Goal: Task Accomplishment & Management: Complete application form

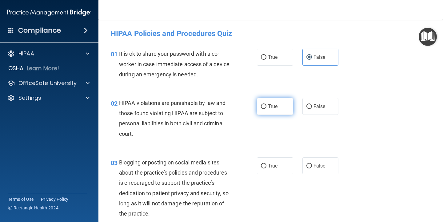
click at [265, 105] on label "True" at bounding box center [275, 106] width 36 height 17
click at [265, 105] on input "True" at bounding box center [264, 106] width 6 height 5
radio input "true"
click at [277, 166] on label "True" at bounding box center [275, 165] width 36 height 17
click at [266, 166] on input "True" at bounding box center [264, 166] width 6 height 5
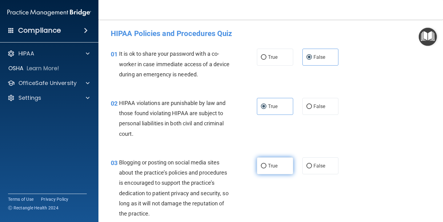
radio input "true"
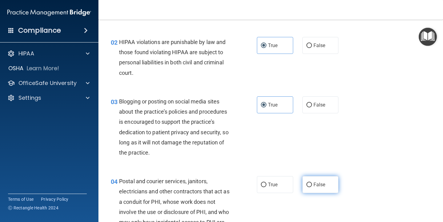
scroll to position [62, 0]
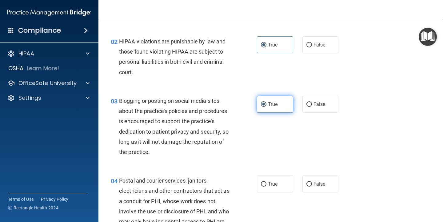
click at [274, 107] on span "True" at bounding box center [273, 104] width 10 height 6
click at [266, 107] on input "True" at bounding box center [264, 104] width 6 height 5
click at [277, 109] on label "True" at bounding box center [275, 104] width 36 height 17
click at [266, 107] on input "True" at bounding box center [264, 104] width 6 height 5
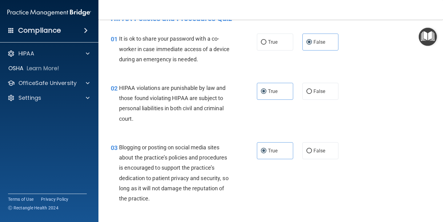
scroll to position [0, 0]
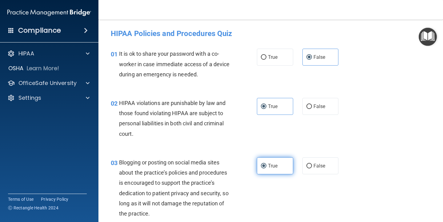
click at [275, 170] on label "True" at bounding box center [275, 165] width 36 height 17
click at [266, 168] on input "True" at bounding box center [264, 166] width 6 height 5
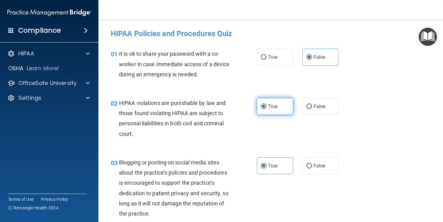
click at [269, 108] on span "True" at bounding box center [273, 106] width 10 height 6
click at [266, 108] on input "True" at bounding box center [264, 106] width 6 height 5
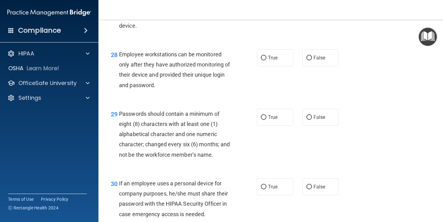
scroll to position [1701, 0]
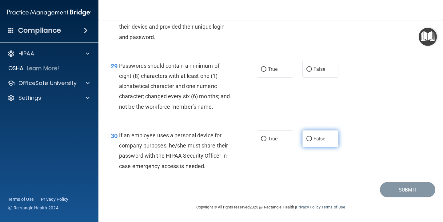
click at [306, 139] on input "False" at bounding box center [309, 139] width 6 height 5
radio input "true"
click at [306, 138] on input "False" at bounding box center [309, 139] width 6 height 5
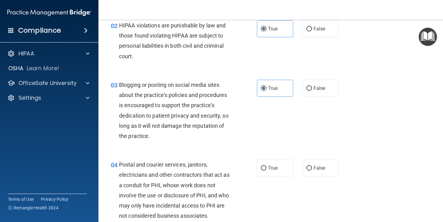
scroll to position [0, 0]
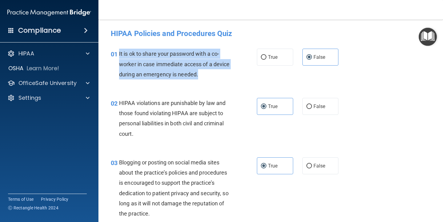
drag, startPoint x: 119, startPoint y: 53, endPoint x: 203, endPoint y: 73, distance: 86.7
click at [237, 82] on div "01 It is ok to share your password with a co-worker in case immediate access of…" at bounding box center [184, 66] width 165 height 34
copy span "It is ok to share your password with a co-worker in case immediate access of a …"
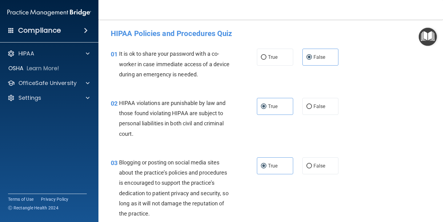
drag, startPoint x: 135, startPoint y: 98, endPoint x: 135, endPoint y: 111, distance: 13.5
click at [134, 98] on div "HIPAA violations are punishable by law and those found violating HIPAA are subj…" at bounding box center [177, 118] width 117 height 41
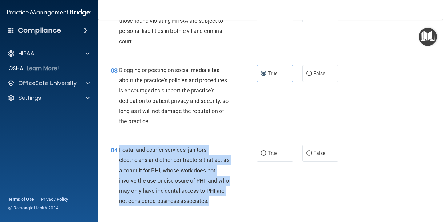
drag, startPoint x: 220, startPoint y: 204, endPoint x: 118, endPoint y: 147, distance: 116.7
click at [118, 147] on div "04 Postal and courier services, janitors, electricians and other contractors th…" at bounding box center [184, 177] width 165 height 64
copy div "Postal and courier services, janitors, electricians and other contractors that …"
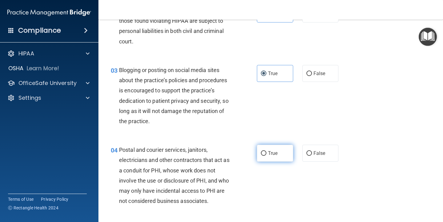
click at [268, 149] on label "True" at bounding box center [275, 153] width 36 height 17
click at [266, 151] on input "True" at bounding box center [264, 153] width 6 height 5
radio input "true"
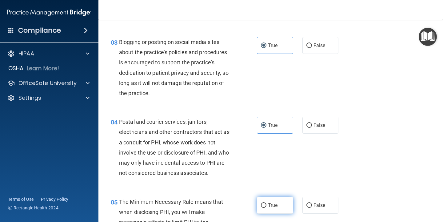
scroll to position [185, 0]
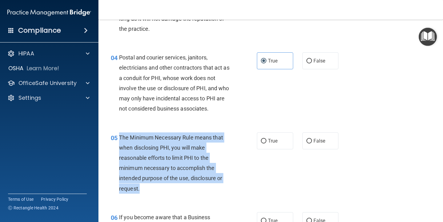
drag, startPoint x: 117, startPoint y: 137, endPoint x: 158, endPoint y: 184, distance: 62.4
click at [159, 185] on div "05 The Minimum Necessary Rule means that when disclosing PHI, you will make rea…" at bounding box center [184, 164] width 165 height 64
copy div "The Minimum Necessary Rule means that when disclosing PHI, you will make reason…"
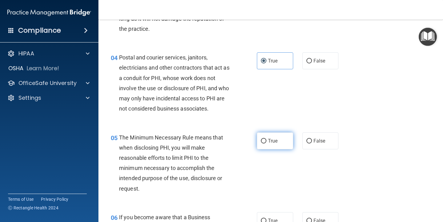
click at [274, 141] on span "True" at bounding box center [273, 141] width 10 height 6
click at [266, 141] on input "True" at bounding box center [264, 141] width 6 height 5
radio input "true"
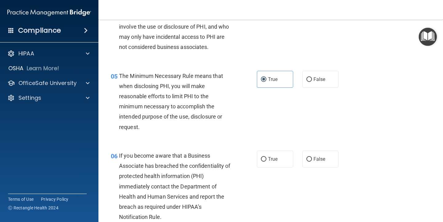
scroll to position [277, 0]
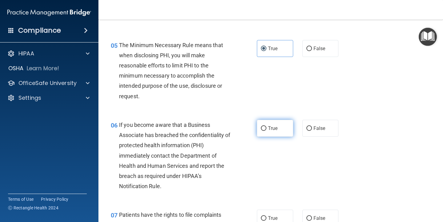
drag, startPoint x: 284, startPoint y: 123, endPoint x: 275, endPoint y: 132, distance: 12.8
click at [284, 123] on label "True" at bounding box center [275, 128] width 36 height 17
click at [266, 126] on input "True" at bounding box center [264, 128] width 6 height 5
radio input "true"
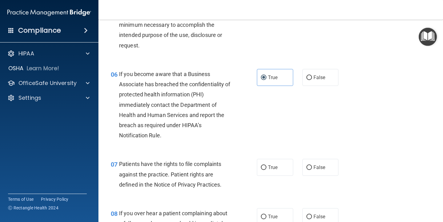
scroll to position [338, 0]
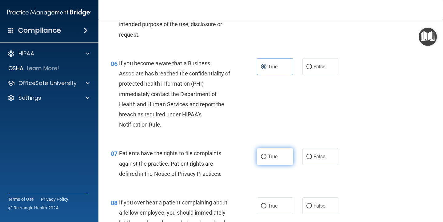
click at [280, 156] on label "True" at bounding box center [275, 156] width 36 height 17
click at [266, 156] on input "True" at bounding box center [264, 156] width 6 height 5
radio input "true"
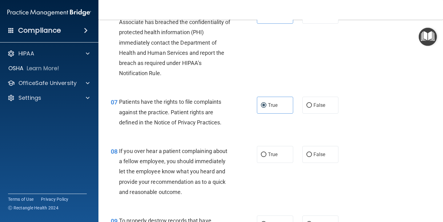
scroll to position [431, 0]
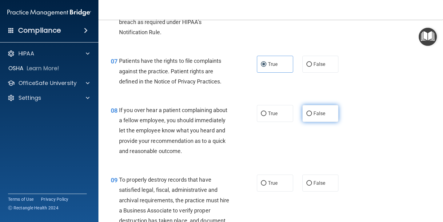
drag, startPoint x: 336, startPoint y: 118, endPoint x: 332, endPoint y: 118, distance: 4.3
click at [333, 118] on div "True False" at bounding box center [300, 113] width 87 height 17
click at [321, 118] on label "False" at bounding box center [320, 113] width 36 height 17
click at [312, 116] on input "False" at bounding box center [309, 113] width 6 height 5
radio input "true"
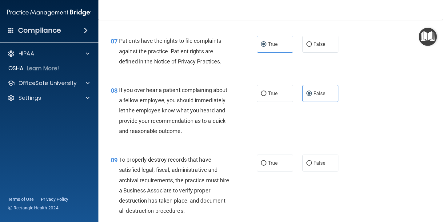
scroll to position [462, 0]
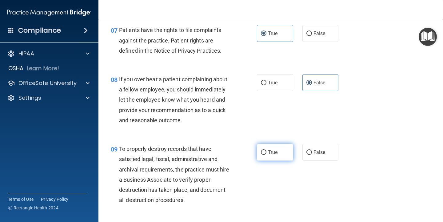
click at [275, 153] on span "True" at bounding box center [273, 152] width 10 height 6
click at [266, 153] on input "True" at bounding box center [264, 152] width 6 height 5
radio input "true"
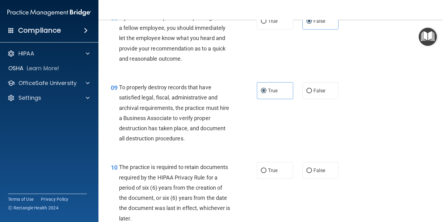
scroll to position [554, 0]
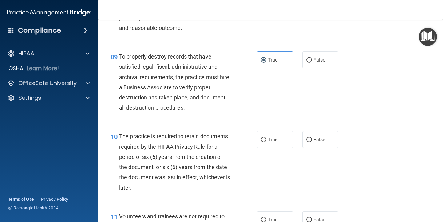
drag, startPoint x: 285, startPoint y: 126, endPoint x: 284, endPoint y: 130, distance: 4.2
click at [286, 127] on div "10 The practice is required to retain documents required by the HIPAA Privacy R…" at bounding box center [270, 163] width 329 height 80
click at [284, 138] on label "True" at bounding box center [275, 139] width 36 height 17
click at [266, 138] on input "True" at bounding box center [264, 140] width 6 height 5
radio input "true"
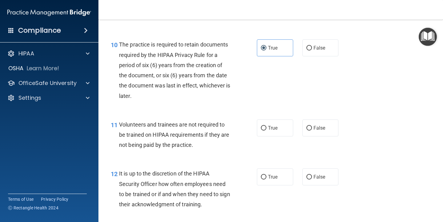
scroll to position [646, 0]
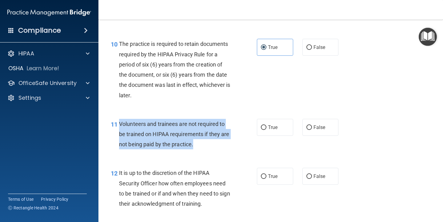
drag, startPoint x: 118, startPoint y: 124, endPoint x: 199, endPoint y: 147, distance: 84.2
click at [199, 147] on div "11 Volunteers and trainees are not required to be trained on HIPAA requirements…" at bounding box center [184, 136] width 165 height 34
copy div "Volunteers and trainees are not required to be trained on HIPAA requirements if…"
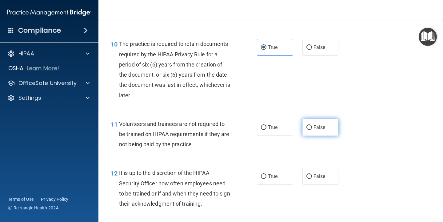
click at [314, 126] on span "False" at bounding box center [320, 127] width 12 height 6
click at [311, 126] on input "False" at bounding box center [309, 127] width 6 height 5
radio input "true"
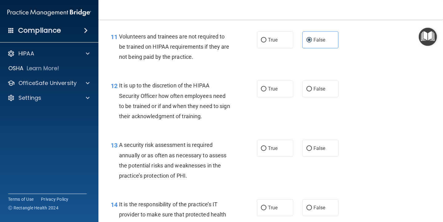
scroll to position [739, 0]
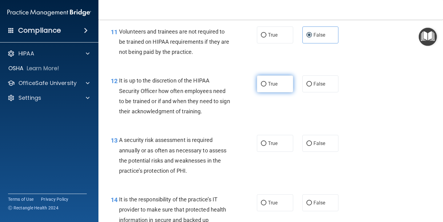
click at [261, 84] on input "True" at bounding box center [264, 84] width 6 height 5
radio input "true"
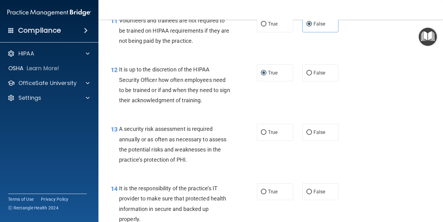
scroll to position [769, 0]
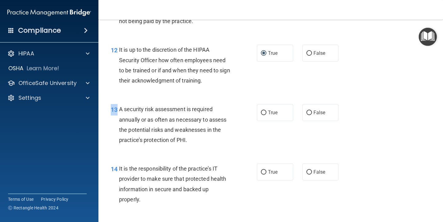
drag, startPoint x: 118, startPoint y: 108, endPoint x: 194, endPoint y: 146, distance: 85.7
click at [193, 149] on div "13 A security risk assessment is required annually or as often as necessary to …" at bounding box center [270, 125] width 329 height 59
drag, startPoint x: 194, startPoint y: 146, endPoint x: 189, endPoint y: 142, distance: 7.2
click at [194, 146] on div "13 A security risk assessment is required annually or as often as necessary to …" at bounding box center [184, 126] width 165 height 44
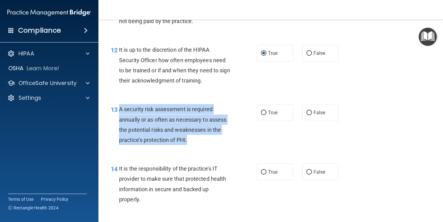
drag, startPoint x: 189, startPoint y: 139, endPoint x: 120, endPoint y: 110, distance: 75.4
click at [120, 110] on div "A security risk assessment is required annually or as often as necessary to ass…" at bounding box center [177, 124] width 117 height 41
copy span "A security risk assessment is required annually or as often as necessary to ass…"
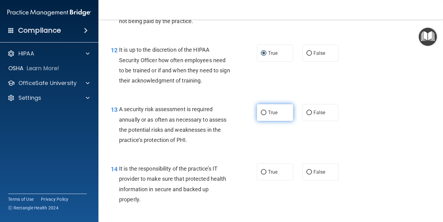
click at [261, 118] on label "True" at bounding box center [275, 112] width 36 height 17
click at [261, 115] on input "True" at bounding box center [264, 112] width 6 height 5
radio input "true"
click at [308, 115] on input "False" at bounding box center [309, 112] width 6 height 5
radio input "true"
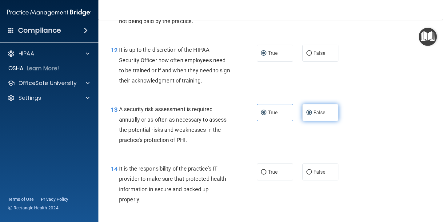
radio input "false"
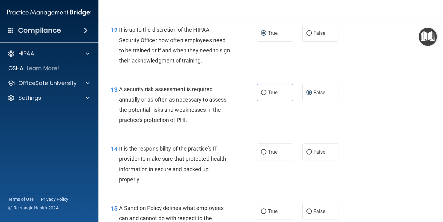
scroll to position [800, 0]
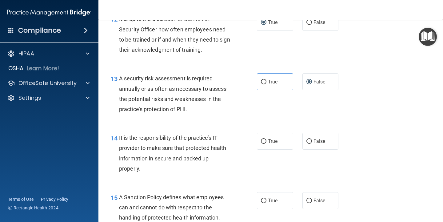
click at [115, 137] on span "14" at bounding box center [114, 137] width 7 height 7
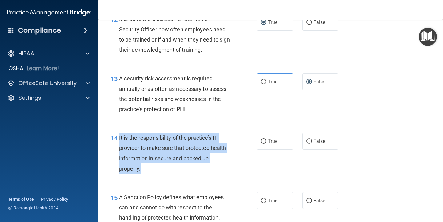
drag, startPoint x: 118, startPoint y: 138, endPoint x: 146, endPoint y: 153, distance: 32.5
click at [152, 167] on div "14 It is the responsibility of the practice’s IT provider to make sure that pro…" at bounding box center [184, 155] width 165 height 44
copy div "It is the responsibility of the practice’s IT provider to make sure that protec…"
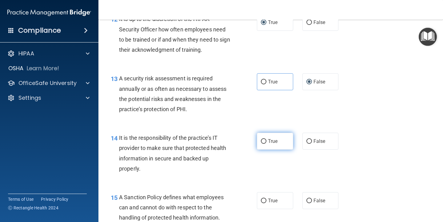
click at [275, 145] on label "True" at bounding box center [275, 141] width 36 height 17
click at [266, 144] on input "True" at bounding box center [264, 141] width 6 height 5
radio input "true"
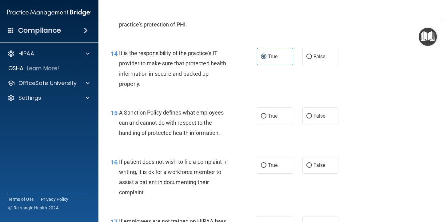
scroll to position [892, 0]
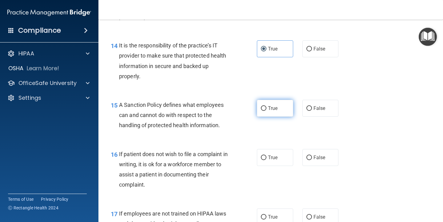
click at [276, 108] on label "True" at bounding box center [275, 108] width 36 height 17
click at [266, 108] on input "True" at bounding box center [264, 108] width 6 height 5
radio input "true"
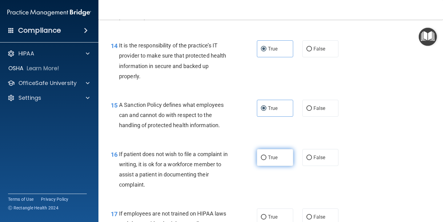
click at [277, 158] on label "True" at bounding box center [275, 157] width 36 height 17
click at [266, 158] on input "True" at bounding box center [264, 157] width 6 height 5
radio input "true"
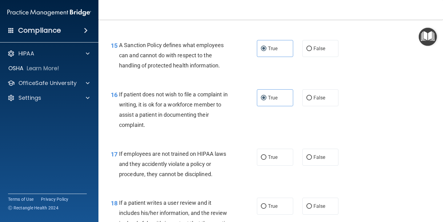
scroll to position [954, 0]
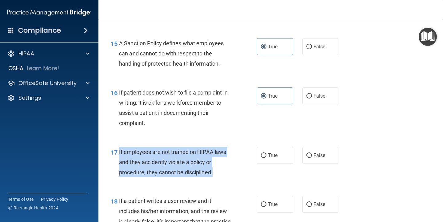
drag, startPoint x: 118, startPoint y: 153, endPoint x: 213, endPoint y: 169, distance: 95.9
click at [213, 174] on div "17 If employees are not trained on HIPAA laws and they accidently violate a pol…" at bounding box center [184, 164] width 165 height 34
copy div "If employees are not trained on HIPAA laws and they accidently violate a policy…"
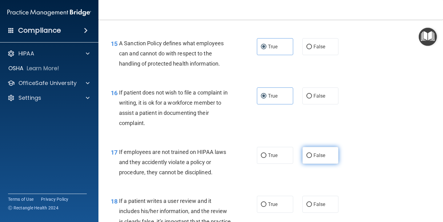
click at [310, 155] on label "False" at bounding box center [320, 155] width 36 height 17
click at [310, 155] on input "False" at bounding box center [309, 155] width 6 height 5
radio input "true"
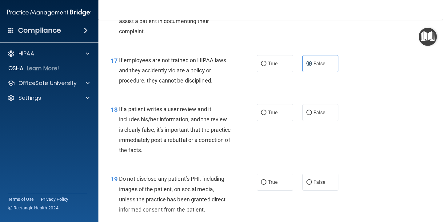
scroll to position [1046, 0]
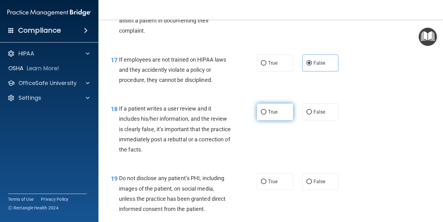
click at [262, 109] on label "True" at bounding box center [275, 111] width 36 height 17
click at [262, 110] on input "True" at bounding box center [264, 112] width 6 height 5
radio input "true"
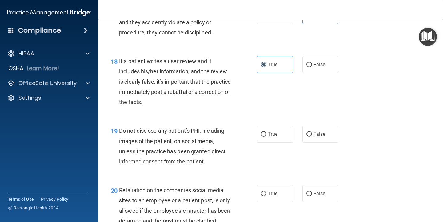
scroll to position [1108, 0]
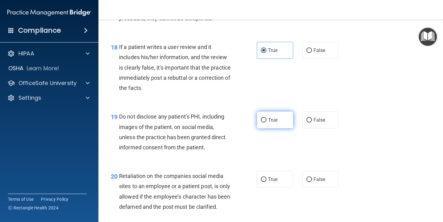
click at [279, 123] on label "True" at bounding box center [275, 119] width 36 height 17
click at [266, 122] on input "True" at bounding box center [264, 120] width 6 height 5
radio input "true"
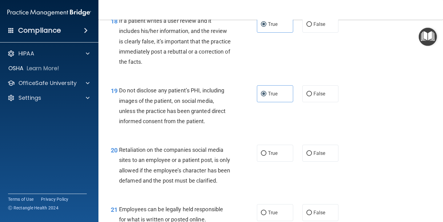
scroll to position [1169, 0]
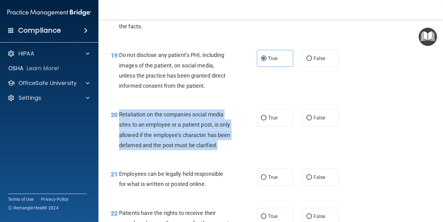
drag, startPoint x: 117, startPoint y: 114, endPoint x: 150, endPoint y: 134, distance: 38.8
click at [147, 150] on div "20 Retaliation on the companies social media sites to an employee or a patient …" at bounding box center [184, 131] width 165 height 44
copy div "Retaliation on the companies social media sites to an employee or a patient pos…"
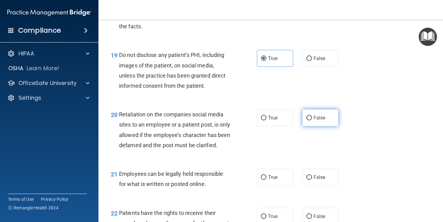
click at [313, 114] on label "False" at bounding box center [320, 117] width 36 height 17
click at [312, 116] on input "False" at bounding box center [309, 118] width 6 height 5
radio input "true"
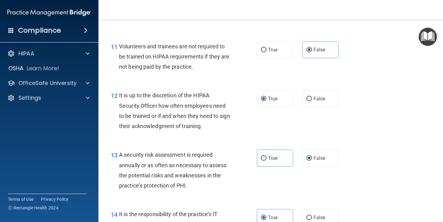
scroll to position [769, 0]
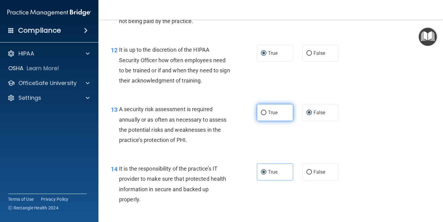
click at [276, 116] on label "True" at bounding box center [275, 112] width 36 height 17
click at [266, 115] on input "True" at bounding box center [264, 112] width 6 height 5
radio input "true"
radio input "false"
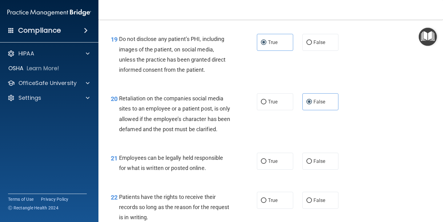
scroll to position [1200, 0]
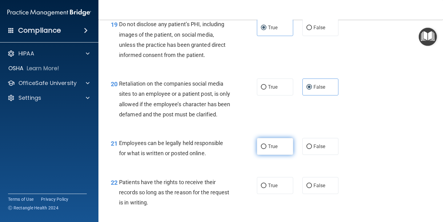
click at [268, 149] on span "True" at bounding box center [273, 146] width 10 height 6
click at [266, 149] on input "True" at bounding box center [264, 146] width 6 height 5
radio input "true"
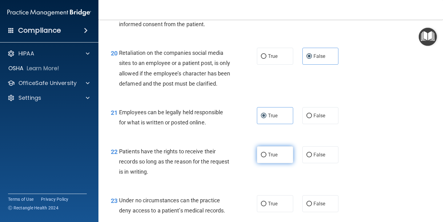
click at [277, 163] on label "True" at bounding box center [275, 154] width 36 height 17
click at [266, 157] on input "True" at bounding box center [264, 155] width 6 height 5
radio input "true"
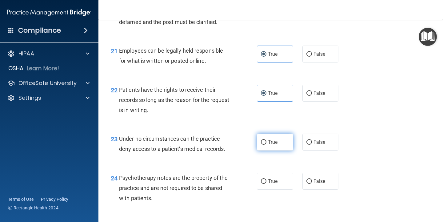
click at [288, 150] on label "True" at bounding box center [275, 142] width 36 height 17
click at [266, 145] on input "True" at bounding box center [264, 142] width 6 height 5
radio input "true"
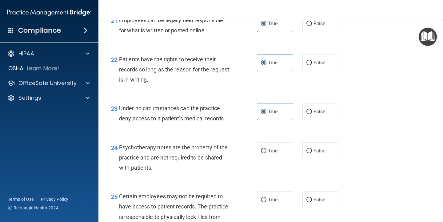
scroll to position [1323, 0]
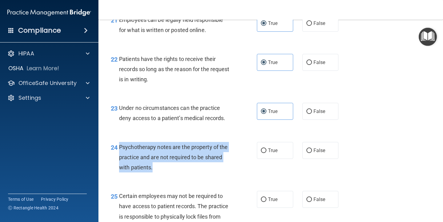
drag, startPoint x: 119, startPoint y: 157, endPoint x: 153, endPoint y: 172, distance: 37.1
click at [153, 173] on div "Psychotherapy notes are the property of the practice and are not required to be…" at bounding box center [177, 157] width 117 height 31
copy span "Psychotherapy notes are the property of the practice and are not required to be…"
click at [172, 162] on div "Psychotherapy notes are the property of the practice and are not required to be…" at bounding box center [177, 157] width 117 height 31
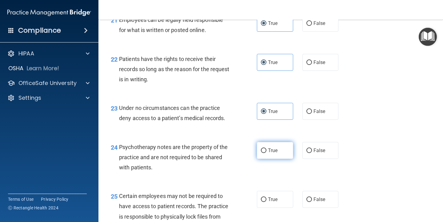
click at [275, 153] on span "True" at bounding box center [273, 150] width 10 height 6
click at [266, 153] on input "True" at bounding box center [264, 150] width 6 height 5
radio input "true"
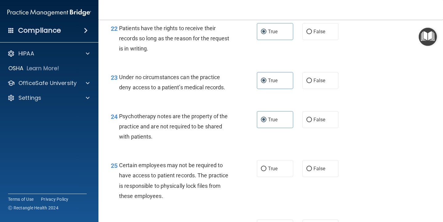
scroll to position [1385, 0]
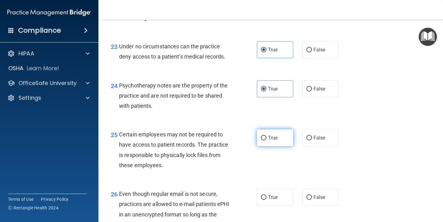
click at [268, 141] on span "True" at bounding box center [273, 138] width 10 height 6
click at [266, 140] on input "True" at bounding box center [264, 138] width 6 height 5
radio input "true"
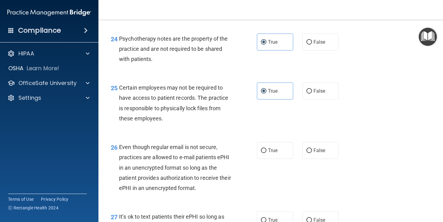
scroll to position [1446, 0]
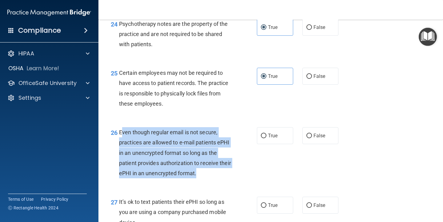
drag, startPoint x: 121, startPoint y: 141, endPoint x: 179, endPoint y: 170, distance: 65.5
click at [214, 178] on div "Even though regular email is not secure, practices are allowed to e-mail patien…" at bounding box center [177, 152] width 117 height 51
copy span "ven though regular email is not secure, practices are allowed to e-mail patient…"
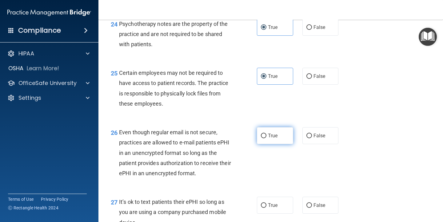
click at [276, 144] on label "True" at bounding box center [275, 135] width 36 height 17
click at [266, 138] on input "True" at bounding box center [264, 136] width 6 height 5
radio input "true"
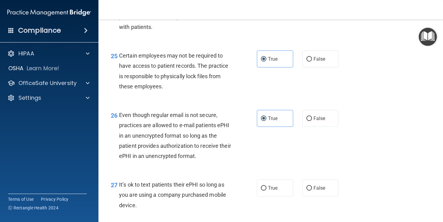
scroll to position [1477, 0]
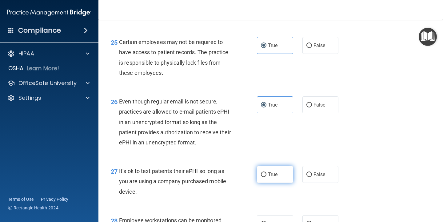
click at [281, 183] on label "True" at bounding box center [275, 174] width 36 height 17
click at [266, 177] on input "True" at bounding box center [264, 174] width 6 height 5
radio input "true"
drag, startPoint x: 312, startPoint y: 183, endPoint x: 306, endPoint y: 183, distance: 5.9
click at [314, 177] on span "False" at bounding box center [320, 174] width 12 height 6
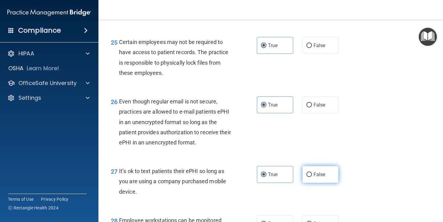
click at [312, 177] on input "False" at bounding box center [309, 174] width 6 height 5
radio input "true"
drag, startPoint x: 118, startPoint y: 181, endPoint x: 141, endPoint y: 204, distance: 32.2
click at [141, 200] on div "27 It’s ok to text patients their ePHI so long as you are using a company purch…" at bounding box center [184, 183] width 165 height 34
drag, startPoint x: 261, startPoint y: 182, endPoint x: 260, endPoint y: 187, distance: 4.9
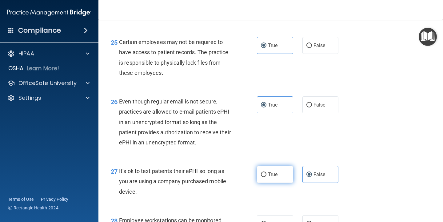
click at [261, 177] on input "True" at bounding box center [264, 174] width 6 height 5
radio input "true"
radio input "false"
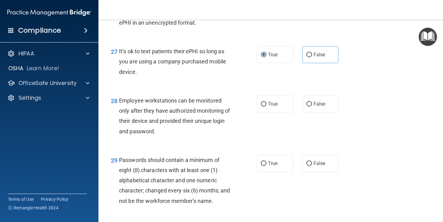
scroll to position [1600, 0]
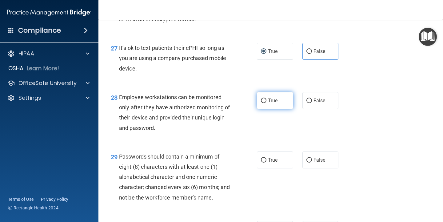
click at [271, 103] on span "True" at bounding box center [273, 101] width 10 height 6
click at [266, 103] on input "True" at bounding box center [264, 100] width 6 height 5
radio input "true"
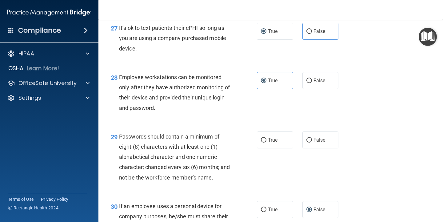
scroll to position [1631, 0]
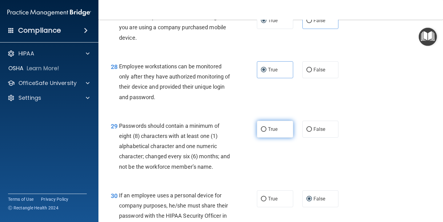
click at [268, 132] on span "True" at bounding box center [273, 129] width 10 height 6
click at [266, 132] on input "True" at bounding box center [264, 129] width 6 height 5
radio input "true"
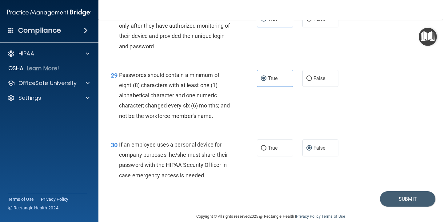
scroll to position [1692, 0]
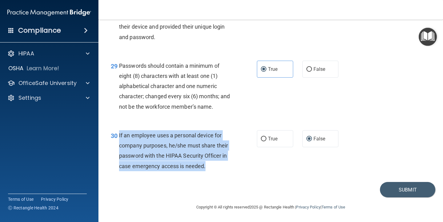
drag, startPoint x: 206, startPoint y: 177, endPoint x: 121, endPoint y: 146, distance: 90.7
click at [117, 143] on div "30 If an employee uses a personal device for company purposes, he/she must shar…" at bounding box center [184, 152] width 165 height 44
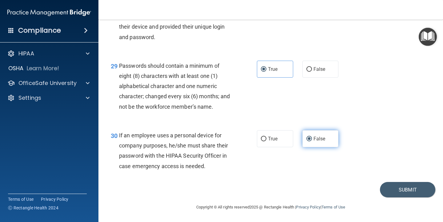
click at [315, 142] on span "False" at bounding box center [320, 139] width 12 height 6
click at [312, 141] on input "False" at bounding box center [309, 139] width 6 height 5
click at [403, 198] on button "Submit" at bounding box center [407, 190] width 55 height 16
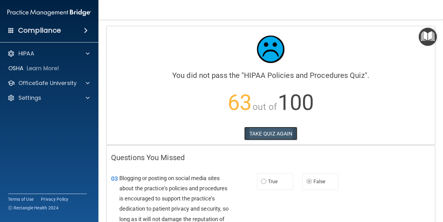
click at [280, 131] on button "TAKE QUIZ AGAIN" at bounding box center [270, 134] width 53 height 14
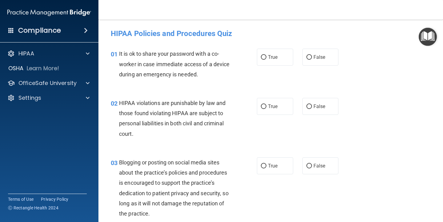
drag, startPoint x: 303, startPoint y: 58, endPoint x: 274, endPoint y: 115, distance: 64.8
click at [306, 58] on input "False" at bounding box center [309, 57] width 6 height 5
radio input "true"
click at [273, 107] on span "True" at bounding box center [273, 106] width 10 height 6
click at [266, 107] on input "True" at bounding box center [264, 106] width 6 height 5
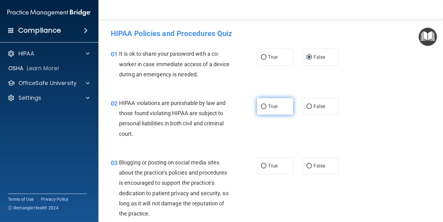
radio input "true"
click at [317, 160] on label "False" at bounding box center [320, 165] width 36 height 17
click at [312, 164] on input "False" at bounding box center [309, 166] width 6 height 5
radio input "true"
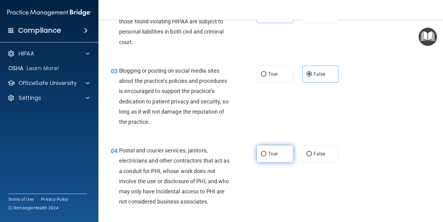
scroll to position [92, 0]
click at [282, 148] on label "True" at bounding box center [275, 153] width 36 height 17
click at [266, 151] on input "True" at bounding box center [264, 153] width 6 height 5
radio input "true"
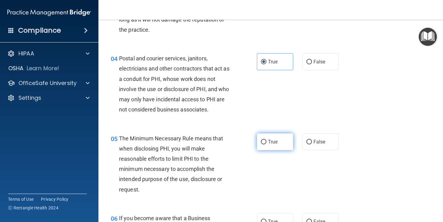
scroll to position [185, 0]
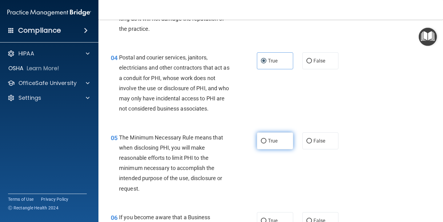
click at [284, 140] on label "True" at bounding box center [275, 140] width 36 height 17
click at [266, 140] on input "True" at bounding box center [264, 141] width 6 height 5
radio input "true"
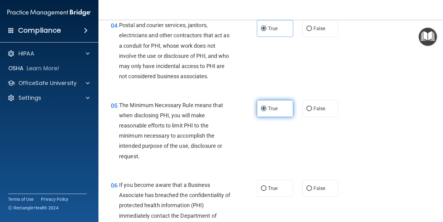
scroll to position [277, 0]
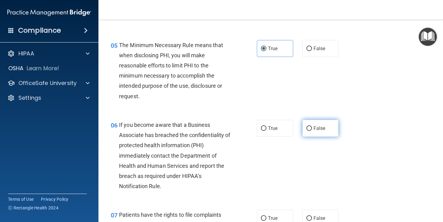
click at [318, 131] on span "False" at bounding box center [320, 128] width 12 height 6
click at [312, 131] on input "False" at bounding box center [309, 128] width 6 height 5
radio input "true"
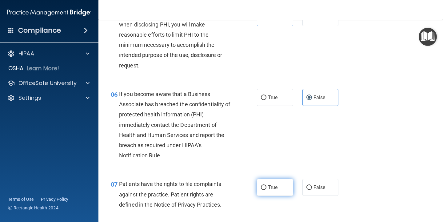
click at [269, 181] on label "True" at bounding box center [275, 187] width 36 height 17
click at [266, 185] on input "True" at bounding box center [264, 187] width 6 height 5
radio input "true"
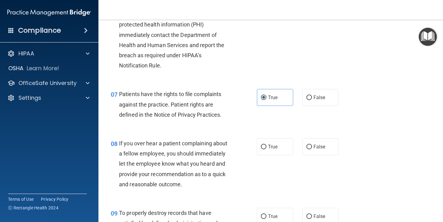
scroll to position [400, 0]
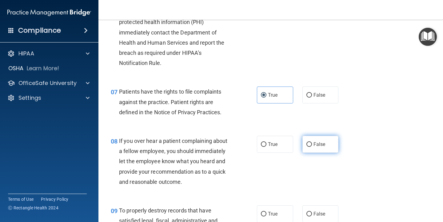
click at [314, 142] on span "False" at bounding box center [320, 144] width 12 height 6
click at [312, 142] on input "False" at bounding box center [309, 144] width 6 height 5
radio input "true"
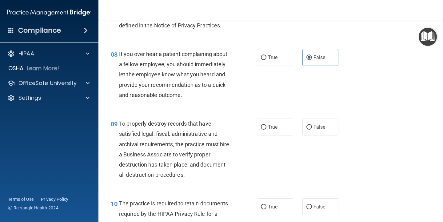
scroll to position [462, 0]
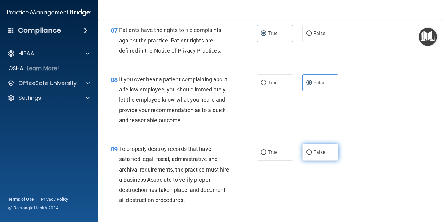
click at [310, 150] on label "False" at bounding box center [320, 152] width 36 height 17
click at [310, 150] on input "False" at bounding box center [309, 152] width 6 height 5
radio input "true"
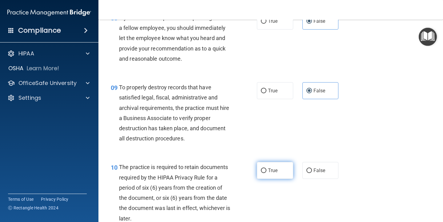
click at [265, 172] on label "True" at bounding box center [275, 170] width 36 height 17
click at [265, 172] on input "True" at bounding box center [264, 170] width 6 height 5
radio input "true"
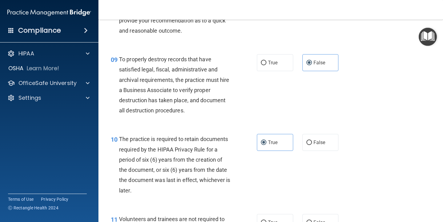
scroll to position [585, 0]
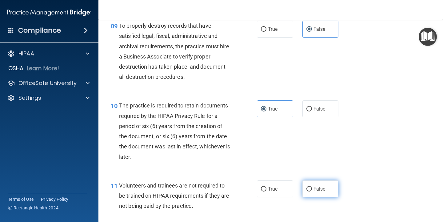
click at [310, 191] on label "False" at bounding box center [320, 188] width 36 height 17
click at [310, 191] on input "False" at bounding box center [309, 189] width 6 height 5
radio input "true"
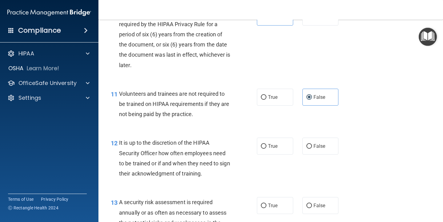
scroll to position [677, 0]
click at [323, 153] on label "False" at bounding box center [320, 145] width 36 height 17
click at [312, 148] on input "False" at bounding box center [309, 145] width 6 height 5
radio input "true"
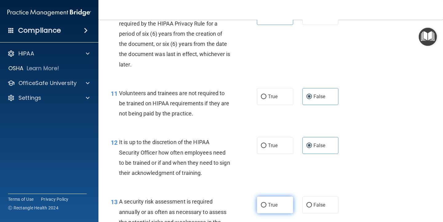
click at [280, 202] on label "True" at bounding box center [275, 204] width 36 height 17
click at [266, 203] on input "True" at bounding box center [264, 205] width 6 height 5
radio input "true"
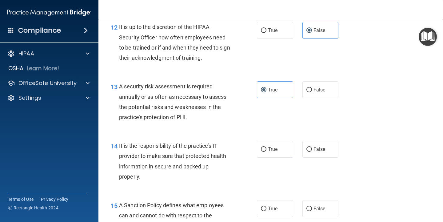
scroll to position [800, 0]
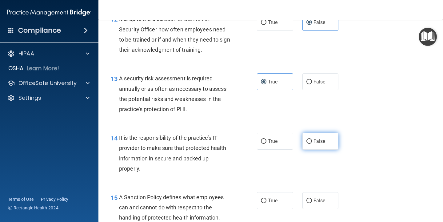
click at [314, 142] on span "False" at bounding box center [320, 141] width 12 height 6
click at [312, 142] on input "False" at bounding box center [309, 141] width 6 height 5
radio input "true"
click at [314, 198] on span "False" at bounding box center [320, 201] width 12 height 6
click at [311, 198] on input "False" at bounding box center [309, 200] width 6 height 5
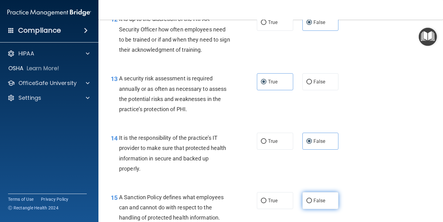
radio input "true"
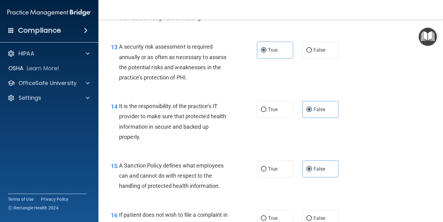
scroll to position [862, 0]
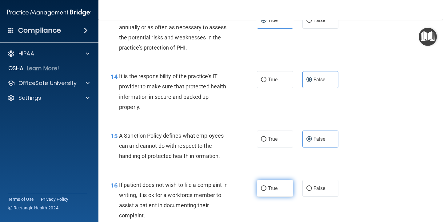
click at [270, 196] on label "True" at bounding box center [275, 188] width 36 height 17
click at [266, 191] on input "True" at bounding box center [264, 188] width 6 height 5
radio input "true"
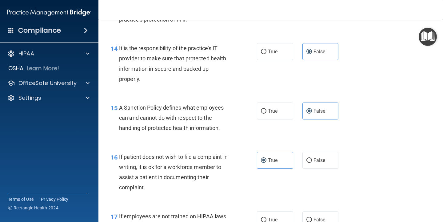
scroll to position [985, 0]
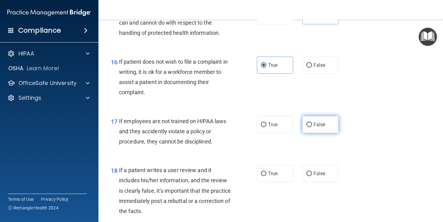
click at [318, 126] on span "False" at bounding box center [320, 125] width 12 height 6
click at [312, 126] on input "False" at bounding box center [309, 124] width 6 height 5
radio input "true"
click at [310, 176] on label "False" at bounding box center [320, 173] width 36 height 17
click at [310, 176] on input "False" at bounding box center [309, 173] width 6 height 5
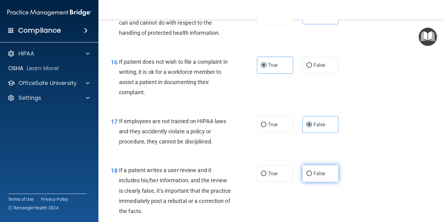
radio input "true"
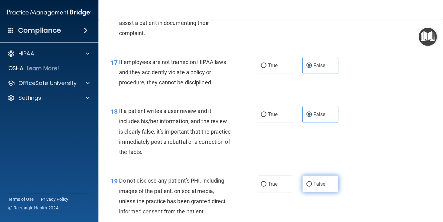
scroll to position [1046, 0]
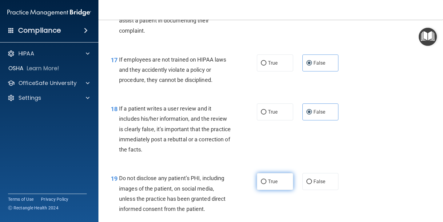
click at [267, 177] on label "True" at bounding box center [275, 181] width 36 height 17
click at [266, 179] on input "True" at bounding box center [264, 181] width 6 height 5
radio input "true"
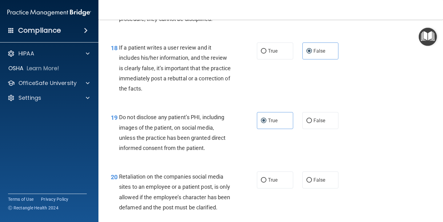
scroll to position [1108, 0]
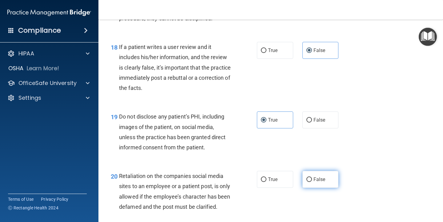
click at [306, 172] on label "False" at bounding box center [320, 179] width 36 height 17
click at [306, 177] on input "False" at bounding box center [309, 179] width 6 height 5
radio input "true"
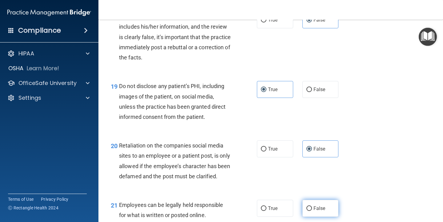
scroll to position [1200, 0]
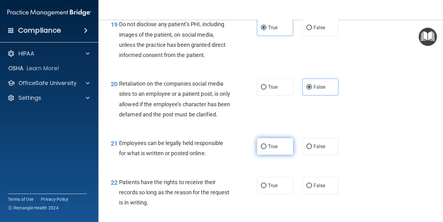
click at [271, 153] on label "True" at bounding box center [275, 146] width 36 height 17
click at [266, 149] on input "True" at bounding box center [264, 146] width 6 height 5
radio input "true"
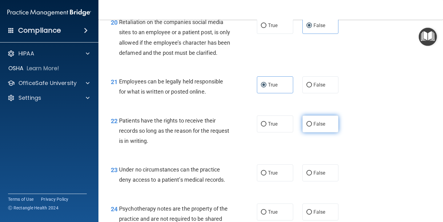
click at [314, 127] on span "False" at bounding box center [320, 124] width 12 height 6
click at [312, 126] on input "False" at bounding box center [309, 124] width 6 height 5
radio input "true"
click at [314, 176] on span "False" at bounding box center [320, 173] width 12 height 6
click at [312, 175] on input "False" at bounding box center [309, 173] width 6 height 5
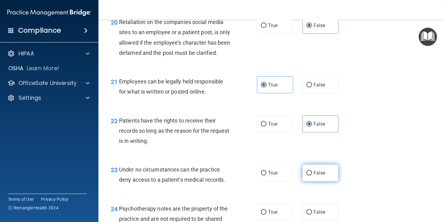
radio input "true"
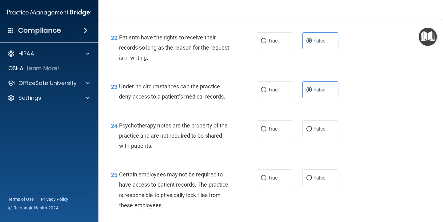
scroll to position [1354, 0]
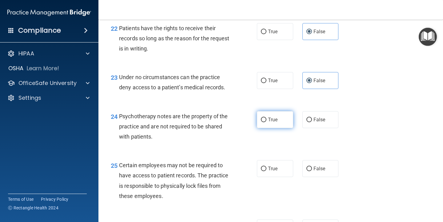
click at [278, 128] on label "True" at bounding box center [275, 119] width 36 height 17
click at [266, 122] on input "True" at bounding box center [264, 120] width 6 height 5
radio input "true"
click at [275, 177] on label "True" at bounding box center [275, 168] width 36 height 17
click at [266, 171] on input "True" at bounding box center [264, 168] width 6 height 5
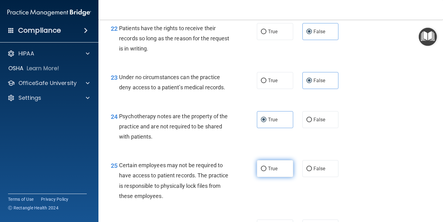
radio input "true"
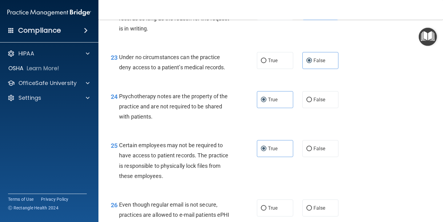
scroll to position [1385, 0]
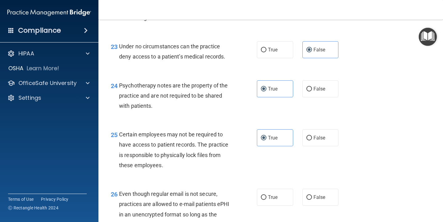
drag, startPoint x: 274, startPoint y: 202, endPoint x: 275, endPoint y: 197, distance: 5.1
click at [274, 202] on label "True" at bounding box center [275, 197] width 36 height 17
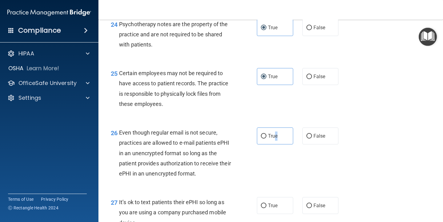
scroll to position [1446, 0]
click at [266, 140] on label "True" at bounding box center [275, 135] width 36 height 17
click at [266, 138] on input "True" at bounding box center [264, 136] width 6 height 5
radio input "true"
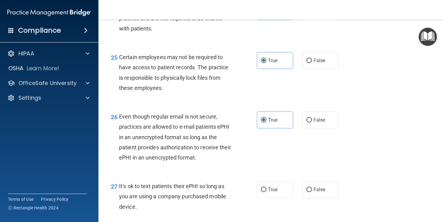
scroll to position [1477, 0]
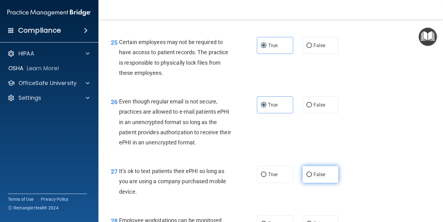
click at [306, 177] on input "False" at bounding box center [309, 174] width 6 height 5
radio input "true"
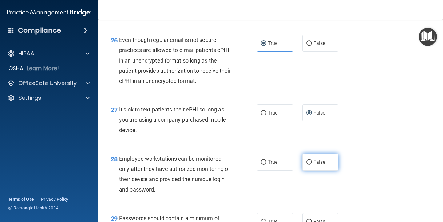
click at [303, 170] on label "False" at bounding box center [320, 162] width 36 height 17
click at [306, 165] on input "False" at bounding box center [309, 162] width 6 height 5
radio input "true"
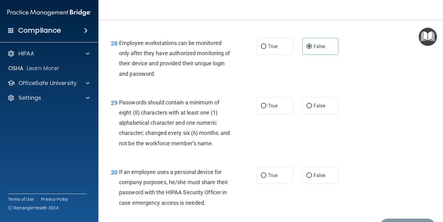
scroll to position [1662, 0]
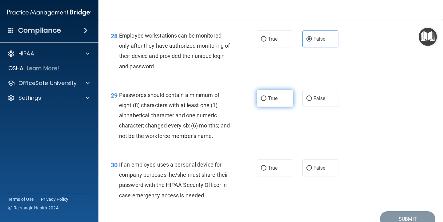
click at [276, 107] on label "True" at bounding box center [275, 98] width 36 height 17
click at [266, 101] on input "True" at bounding box center [264, 98] width 6 height 5
radio input "true"
click at [309, 176] on label "False" at bounding box center [320, 167] width 36 height 17
click at [309, 170] on input "False" at bounding box center [309, 168] width 6 height 5
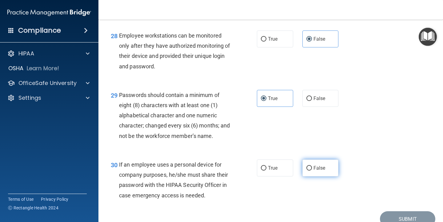
radio input "true"
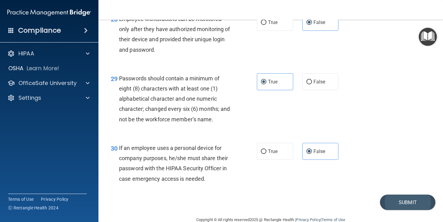
scroll to position [1701, 0]
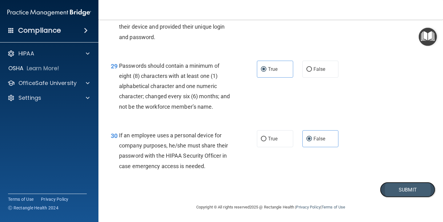
click at [411, 185] on button "Submit" at bounding box center [407, 190] width 55 height 16
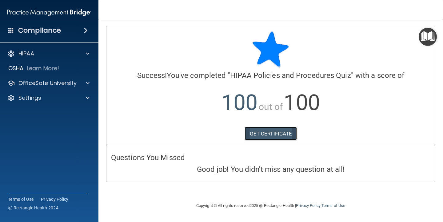
click at [276, 137] on link "GET CERTIFICATE" at bounding box center [271, 134] width 53 height 14
click at [418, 36] on div at bounding box center [270, 49] width 319 height 37
click at [428, 35] on img "Open Resource Center" at bounding box center [428, 37] width 18 height 18
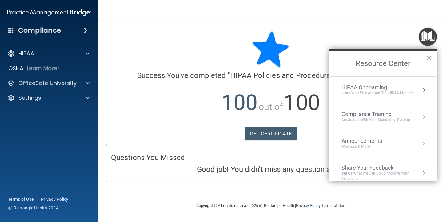
click at [374, 89] on div "HIPAA Onboarding" at bounding box center [377, 87] width 71 height 7
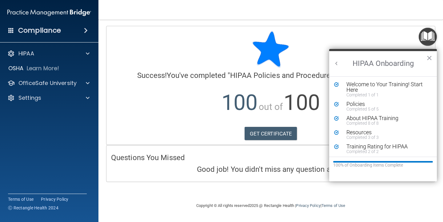
scroll to position [1, 0]
click at [335, 67] on h2 "HIPAA Onboarding" at bounding box center [383, 63] width 108 height 25
click at [336, 63] on button "Back to Resource Center Home" at bounding box center [337, 63] width 6 height 6
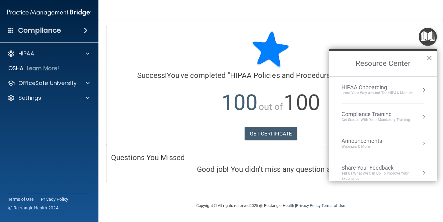
scroll to position [0, 0]
click at [372, 111] on div "Compliance Training" at bounding box center [376, 114] width 69 height 7
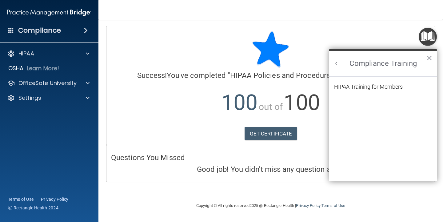
click at [361, 86] on div "HIPAA Training for Members" at bounding box center [368, 87] width 69 height 6
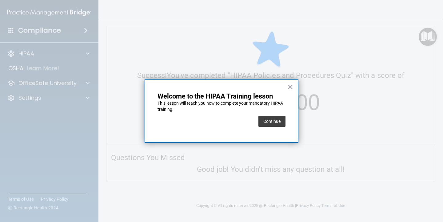
click at [270, 118] on button "Continue" at bounding box center [271, 121] width 27 height 11
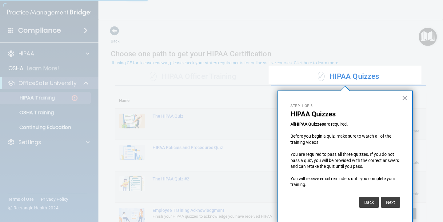
scroll to position [2, 0]
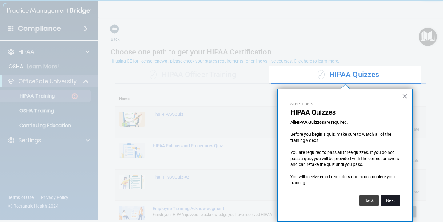
click at [392, 197] on button "Next" at bounding box center [390, 200] width 19 height 11
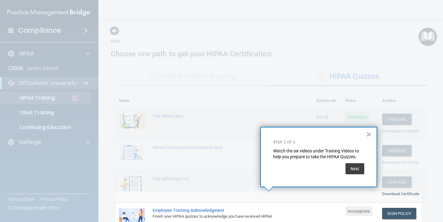
scroll to position [79, 0]
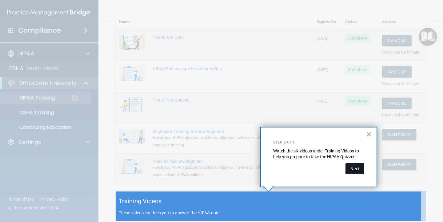
click at [351, 166] on button "Next" at bounding box center [355, 168] width 19 height 11
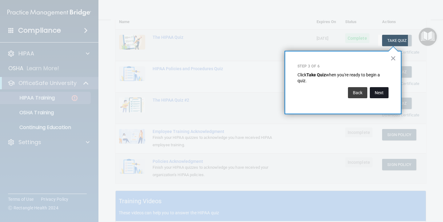
click at [376, 93] on button "Next" at bounding box center [379, 92] width 19 height 11
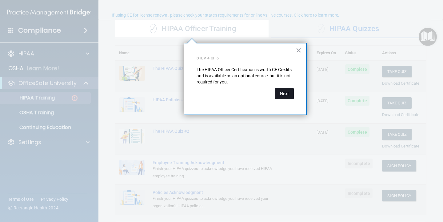
click at [286, 91] on button "Next" at bounding box center [284, 93] width 19 height 11
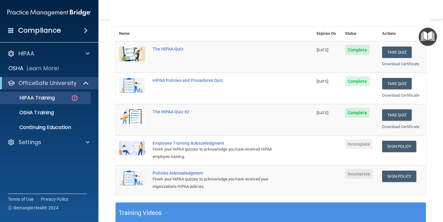
scroll to position [140, 0]
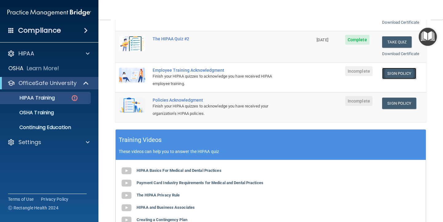
click at [400, 74] on link "Sign Policy" at bounding box center [399, 73] width 34 height 11
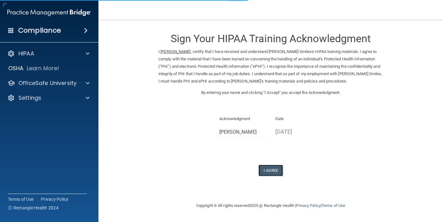
click at [274, 167] on button "I Agree" at bounding box center [270, 170] width 25 height 11
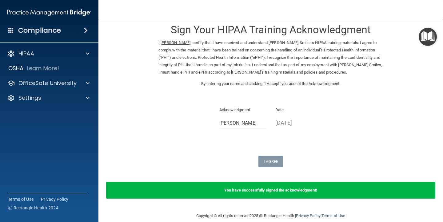
scroll to position [18, 0]
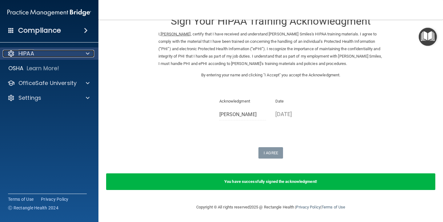
click at [45, 56] on div "HIPAA" at bounding box center [41, 53] width 76 height 7
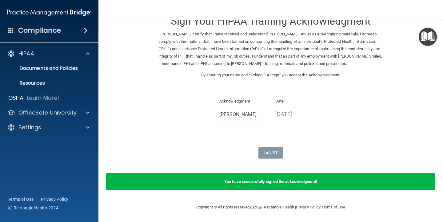
click at [425, 42] on img "Open Resource Center" at bounding box center [428, 37] width 18 height 18
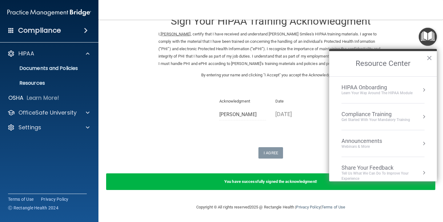
click at [360, 118] on div "Get Started with your mandatory training" at bounding box center [376, 119] width 69 height 5
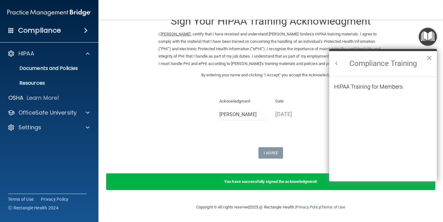
scroll to position [0, 0]
click at [354, 85] on div "HIPAA Training for Members" at bounding box center [368, 87] width 69 height 6
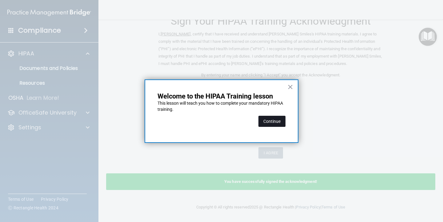
click at [279, 118] on button "Continue" at bounding box center [271, 121] width 27 height 11
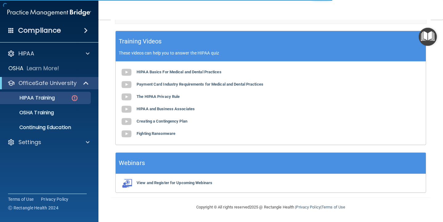
scroll to position [48, 0]
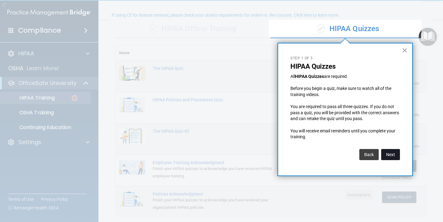
click at [387, 156] on button "Next" at bounding box center [390, 154] width 19 height 11
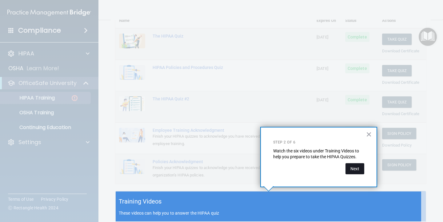
click at [356, 169] on button "Next" at bounding box center [355, 168] width 19 height 11
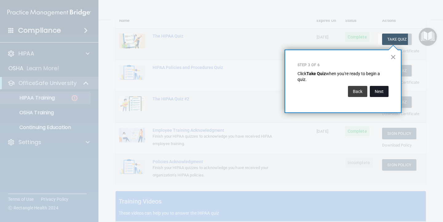
click at [382, 90] on button "Next" at bounding box center [379, 91] width 19 height 11
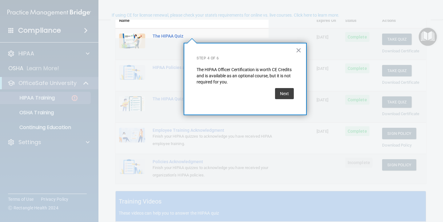
scroll to position [48, 0]
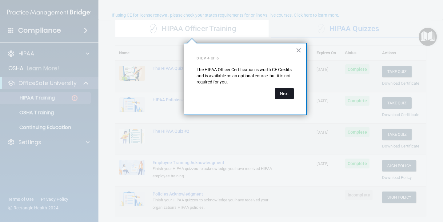
click at [287, 95] on button "Next" at bounding box center [284, 93] width 19 height 11
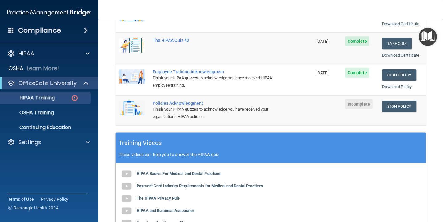
scroll to position [140, 0]
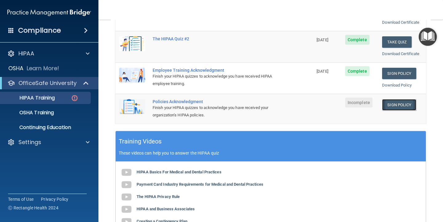
click at [393, 106] on link "Sign Policy" at bounding box center [399, 104] width 34 height 11
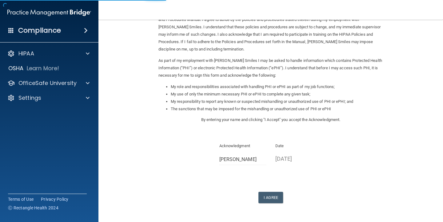
scroll to position [60, 0]
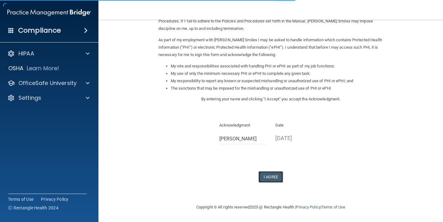
click at [269, 179] on button "I Agree" at bounding box center [270, 176] width 25 height 11
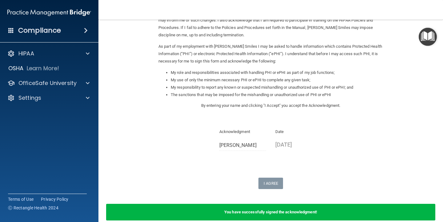
scroll to position [84, 0]
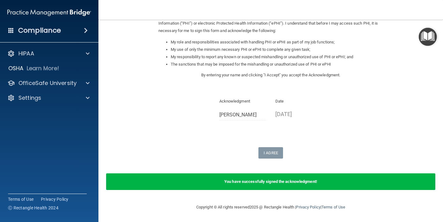
click at [420, 31] on img "Open Resource Center" at bounding box center [428, 37] width 18 height 18
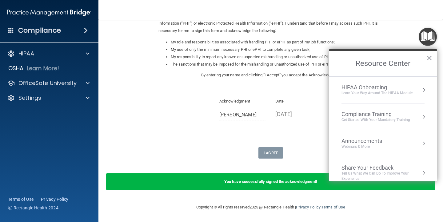
click at [392, 116] on div "Compliance Training" at bounding box center [376, 114] width 69 height 7
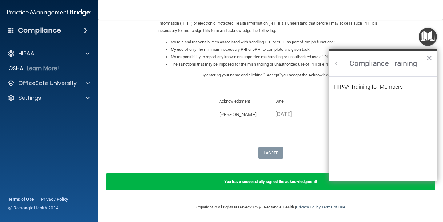
scroll to position [0, 0]
drag, startPoint x: 374, startPoint y: 83, endPoint x: 372, endPoint y: 89, distance: 6.2
click at [374, 83] on ol "HIPAA Training for Members" at bounding box center [383, 129] width 98 height 105
click at [372, 90] on div "HIPAA Training for Members" at bounding box center [368, 87] width 69 height 6
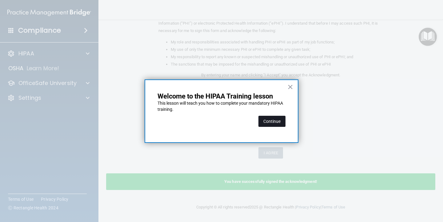
click at [283, 116] on button "Continue" at bounding box center [271, 121] width 27 height 11
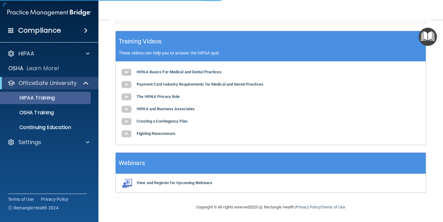
scroll to position [48, 0]
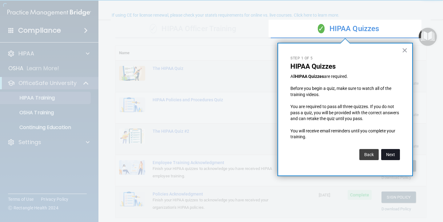
click at [391, 151] on button "Next" at bounding box center [390, 154] width 19 height 11
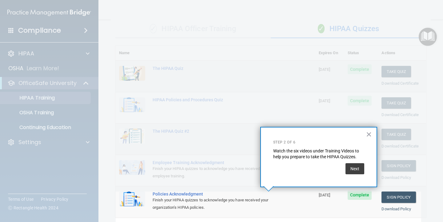
scroll to position [81, 0]
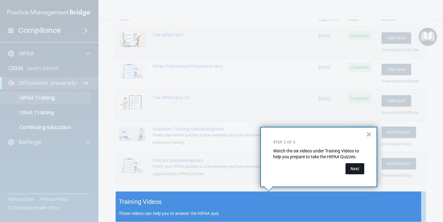
drag, startPoint x: 348, startPoint y: 168, endPoint x: 352, endPoint y: 166, distance: 4.2
click at [352, 166] on button "Next" at bounding box center [355, 168] width 19 height 11
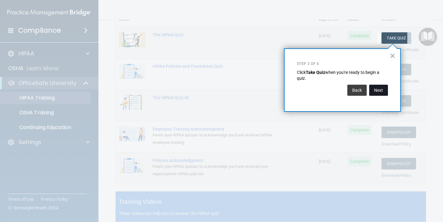
click at [379, 93] on button "Next" at bounding box center [378, 90] width 19 height 11
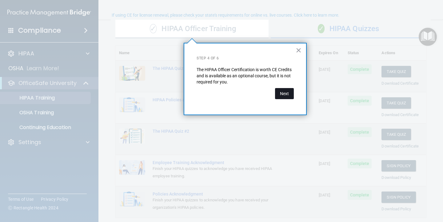
click at [286, 94] on button "Next" at bounding box center [284, 93] width 19 height 11
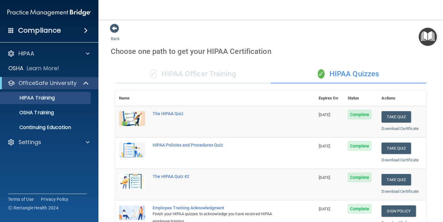
scroll to position [0, 0]
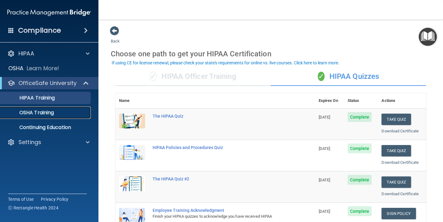
click at [41, 108] on link "OSHA Training" at bounding box center [42, 112] width 97 height 12
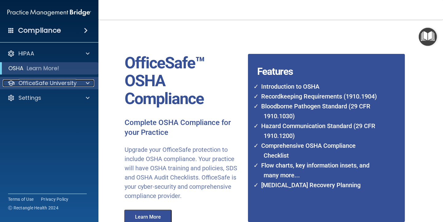
click at [66, 81] on p "OfficeSafe University" at bounding box center [47, 82] width 58 height 7
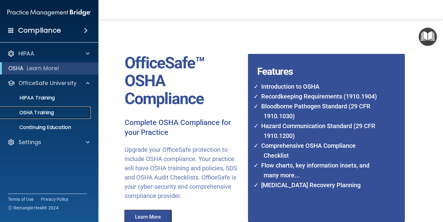
click at [46, 113] on p "OSHA Training" at bounding box center [29, 113] width 50 height 6
click at [42, 111] on p "OSHA Training" at bounding box center [29, 113] width 50 height 6
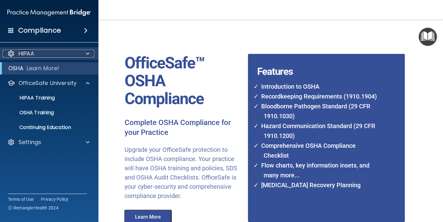
click at [45, 54] on div "HIPAA" at bounding box center [41, 53] width 76 height 7
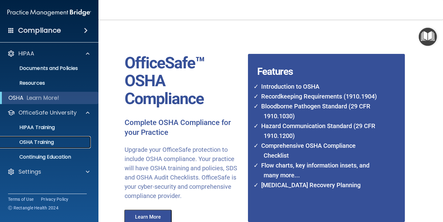
click at [47, 139] on p "OSHA Training" at bounding box center [29, 142] width 50 height 6
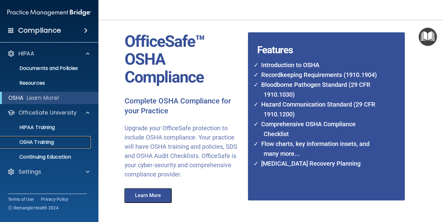
scroll to position [55, 0]
